Goal: Use online tool/utility

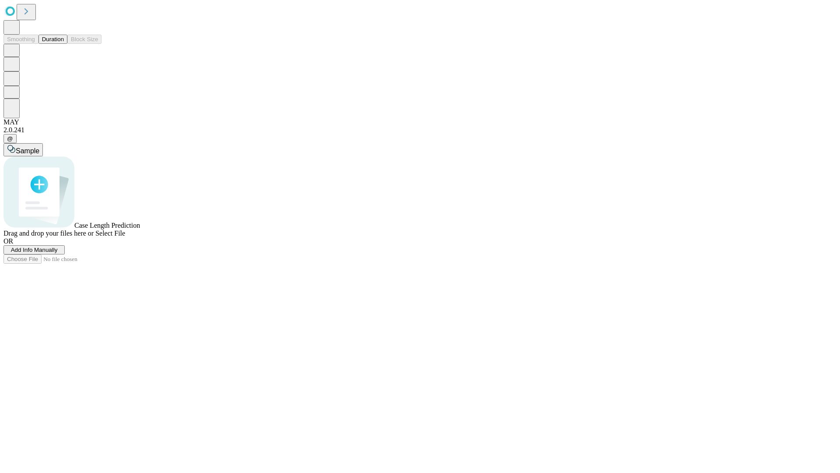
click at [64, 44] on button "Duration" at bounding box center [53, 39] width 29 height 9
click at [39, 147] on span "Sample" at bounding box center [28, 150] width 24 height 7
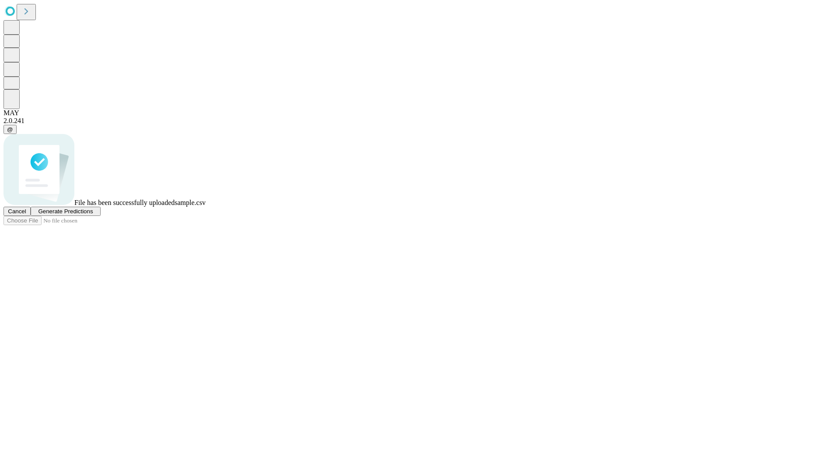
click at [93, 214] on span "Generate Predictions" at bounding box center [65, 211] width 55 height 7
